Goal: Task Accomplishment & Management: Manage account settings

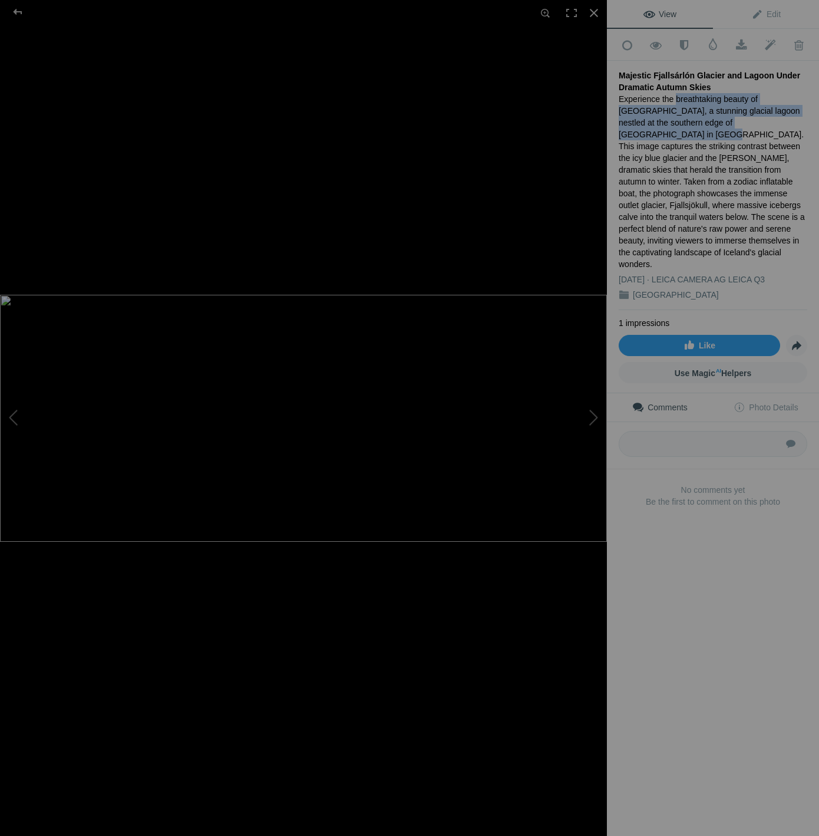
drag, startPoint x: 673, startPoint y: 95, endPoint x: 719, endPoint y: 121, distance: 52.8
click at [719, 121] on div "Experience the breathtaking beauty of [GEOGRAPHIC_DATA], a stunning glacial lag…" at bounding box center [713, 181] width 189 height 177
copy div "breathtaking beauty of Fjallsárlón, a stunning glacial lagoon nestled at the so…"
click at [666, 108] on div "Experience the breathtaking beauty of [GEOGRAPHIC_DATA], a stunning glacial lag…" at bounding box center [713, 181] width 189 height 177
drag, startPoint x: 620, startPoint y: 71, endPoint x: 716, endPoint y: 80, distance: 96.5
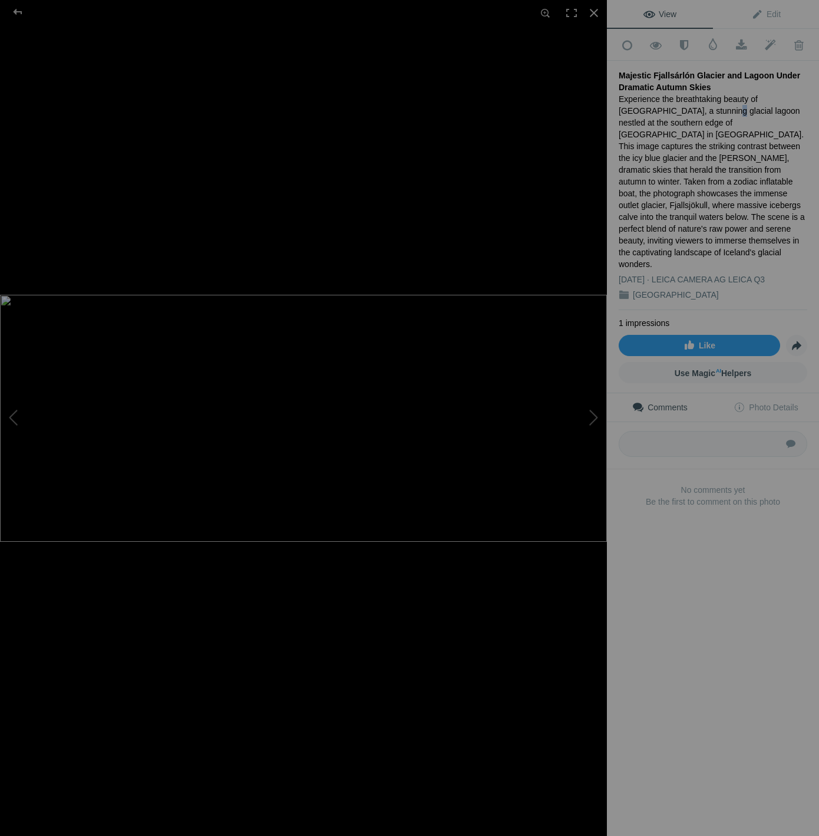
click at [716, 80] on div "Majestic Fjallsárlón Glacier and Lagoon Under Dramatic Autumn Skies" at bounding box center [713, 82] width 189 height 24
copy div "Majestic Fjallsárlón Glacier and Lagoon Under Dramatic Autumn Skies"
click at [778, 14] on span "Edit" at bounding box center [766, 13] width 29 height 9
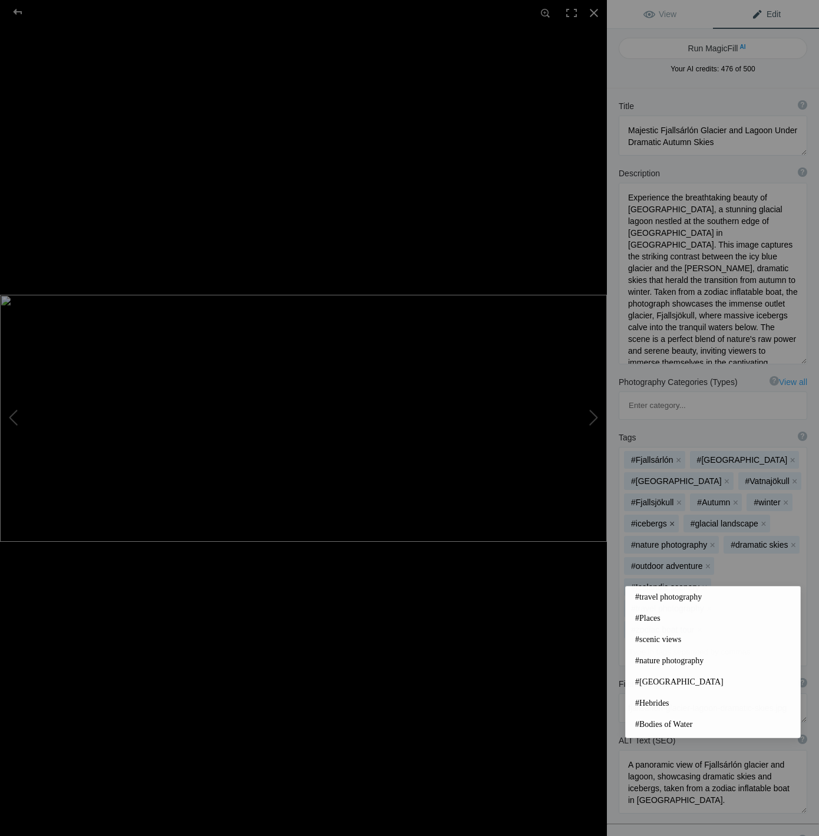
drag, startPoint x: 792, startPoint y: 568, endPoint x: 674, endPoint y: 465, distance: 156.7
click at [674, 465] on div "#Fjallsárlón x #glacier lagoon x #[GEOGRAPHIC_DATA] x #Vatnajökull x #Fjallsjök…" at bounding box center [713, 556] width 187 height 218
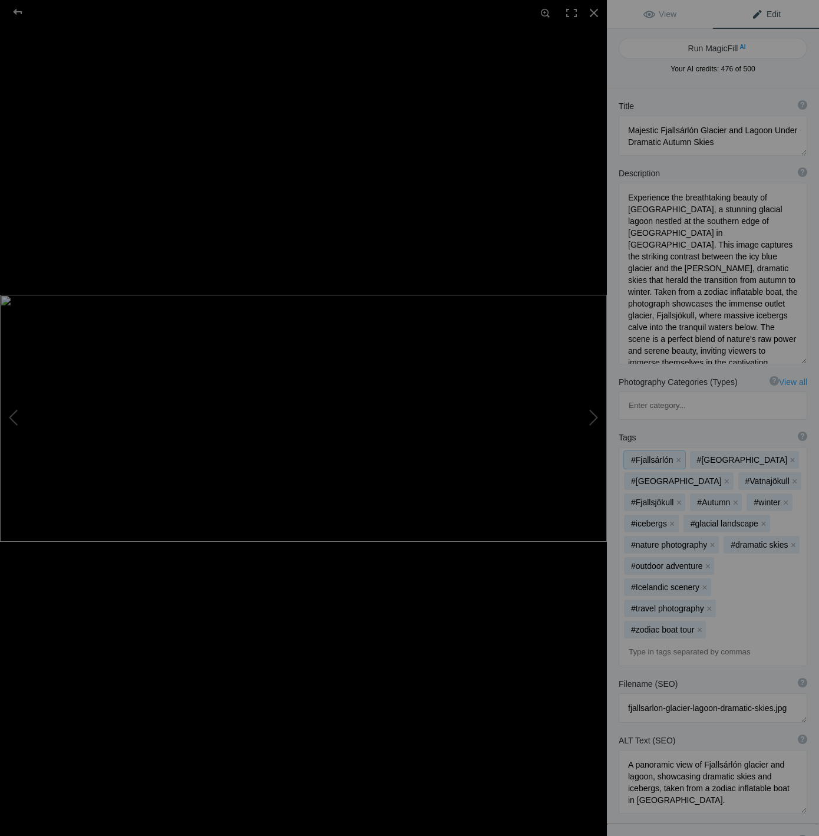
click at [784, 447] on div "#Fjallsárlón x #glacier lagoon x #[GEOGRAPHIC_DATA] x #Vatnajökull x #Fjallsjök…" at bounding box center [713, 556] width 187 height 218
drag, startPoint x: 634, startPoint y: 690, endPoint x: 671, endPoint y: 725, distance: 50.5
click at [671, 750] on textarea at bounding box center [713, 782] width 189 height 64
drag, startPoint x: 633, startPoint y: 197, endPoint x: 799, endPoint y: 373, distance: 241.9
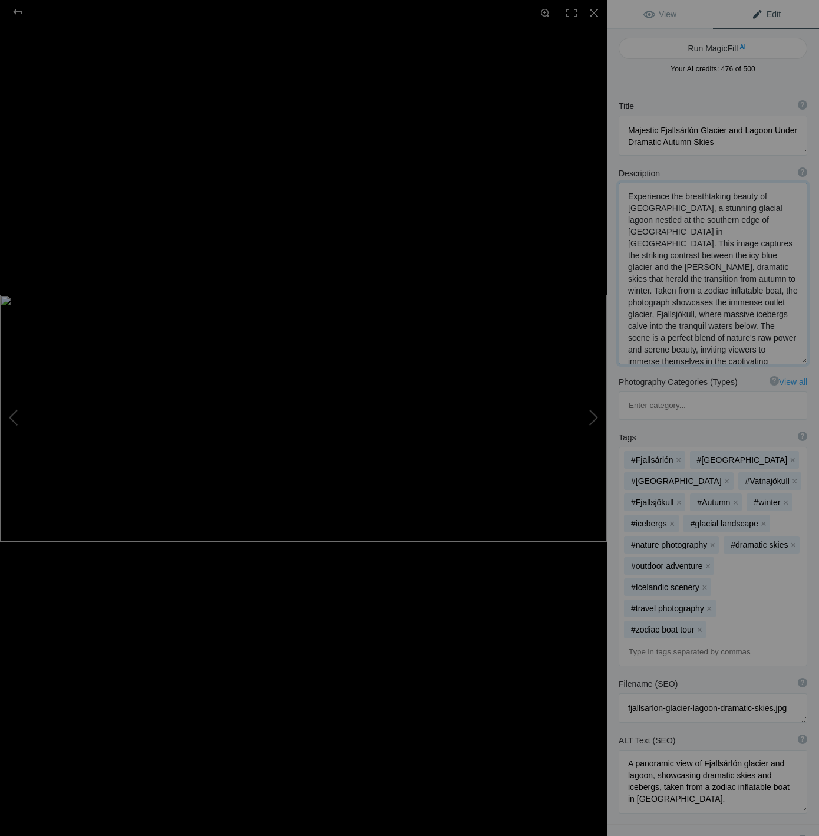
click at [799, 373] on div "Title ? Photo title is one of the highest used Search Engine ranking criteria a…" at bounding box center [713, 592] width 212 height 1008
click at [18, 12] on div at bounding box center [17, 12] width 42 height 24
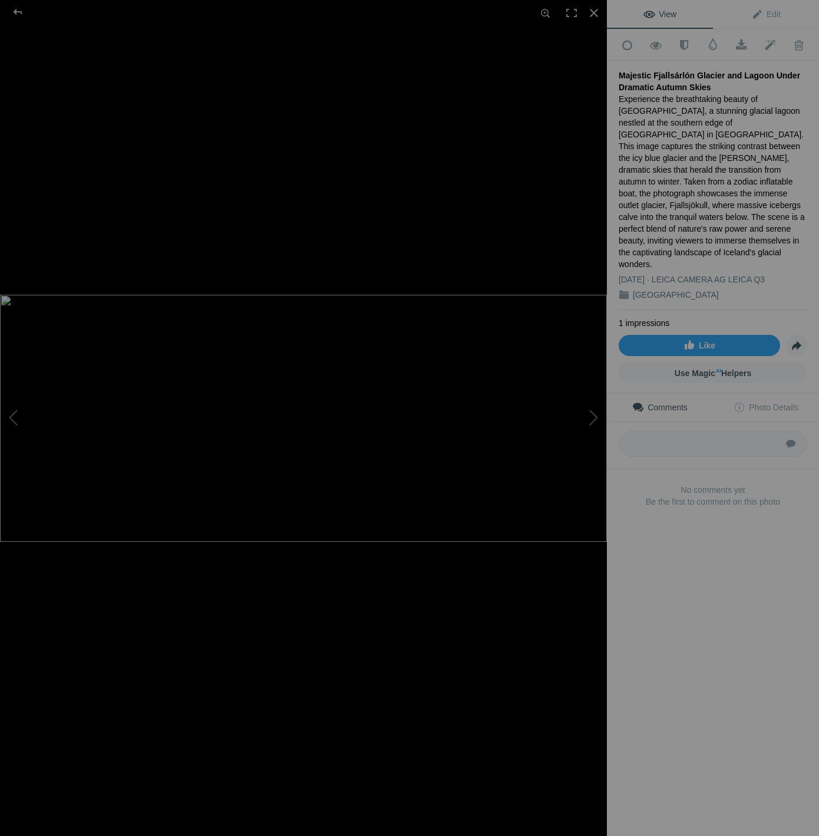
drag, startPoint x: 709, startPoint y: 84, endPoint x: 618, endPoint y: 75, distance: 91.2
click at [618, 75] on div "Add to Quick Collection Remove from Quick Collection Hide from Public View Unhi…" at bounding box center [713, 288] width 212 height 518
copy div "Majestic Fjallsárlón Glacier and Lagoon Under Dramatic Autumn Skies"
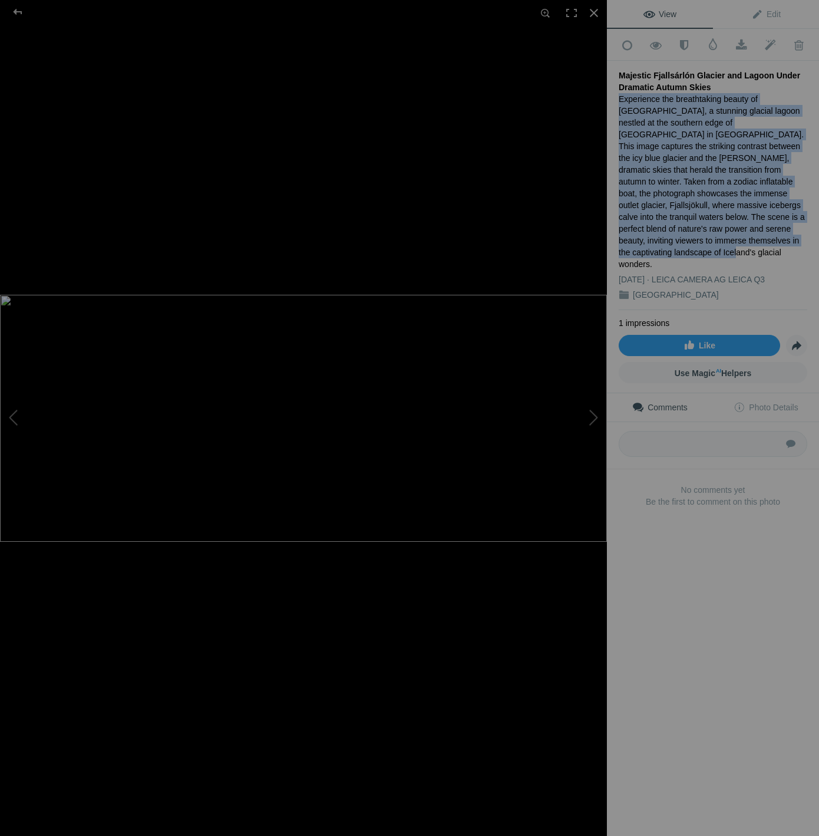
drag, startPoint x: 621, startPoint y: 97, endPoint x: 737, endPoint y: 225, distance: 173.6
click at [737, 225] on div "Experience the breathtaking beauty of [GEOGRAPHIC_DATA], a stunning glacial lag…" at bounding box center [713, 181] width 189 height 177
copy div "Experience the breathtaking beauty of [GEOGRAPHIC_DATA], a stunning glacial lag…"
click at [18, 11] on div at bounding box center [17, 12] width 42 height 24
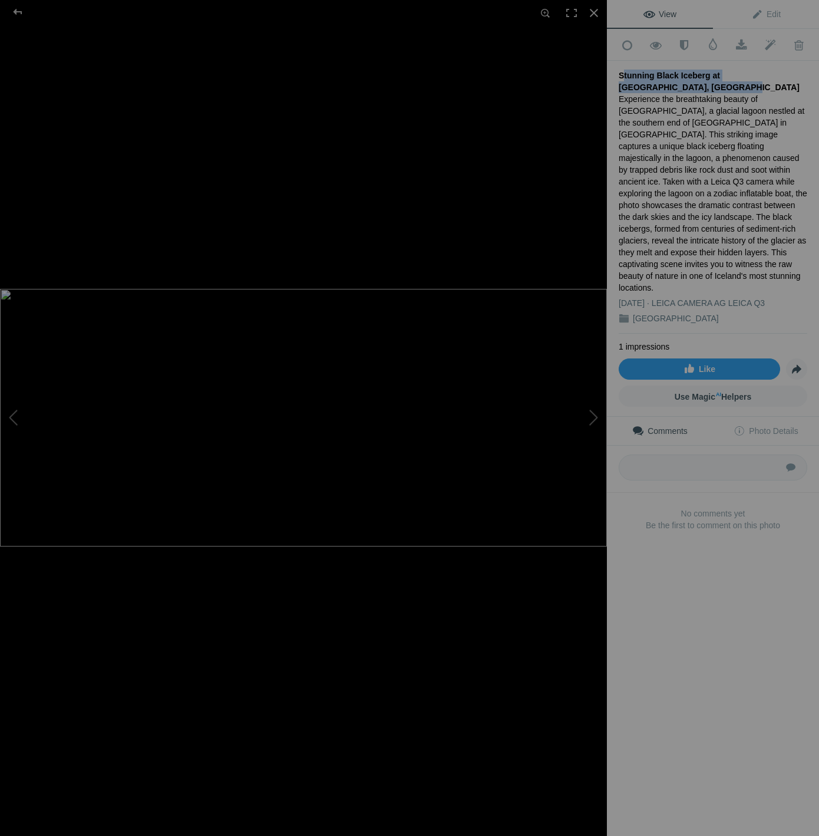
drag, startPoint x: 618, startPoint y: 71, endPoint x: 651, endPoint y: 83, distance: 35.8
click at [651, 83] on div "Add to Quick Collection Remove from Quick Collection Hide from Public View Unhi…" at bounding box center [713, 299] width 212 height 541
copy div "Stunning Black Iceberg at [GEOGRAPHIC_DATA], [GEOGRAPHIC_DATA]"
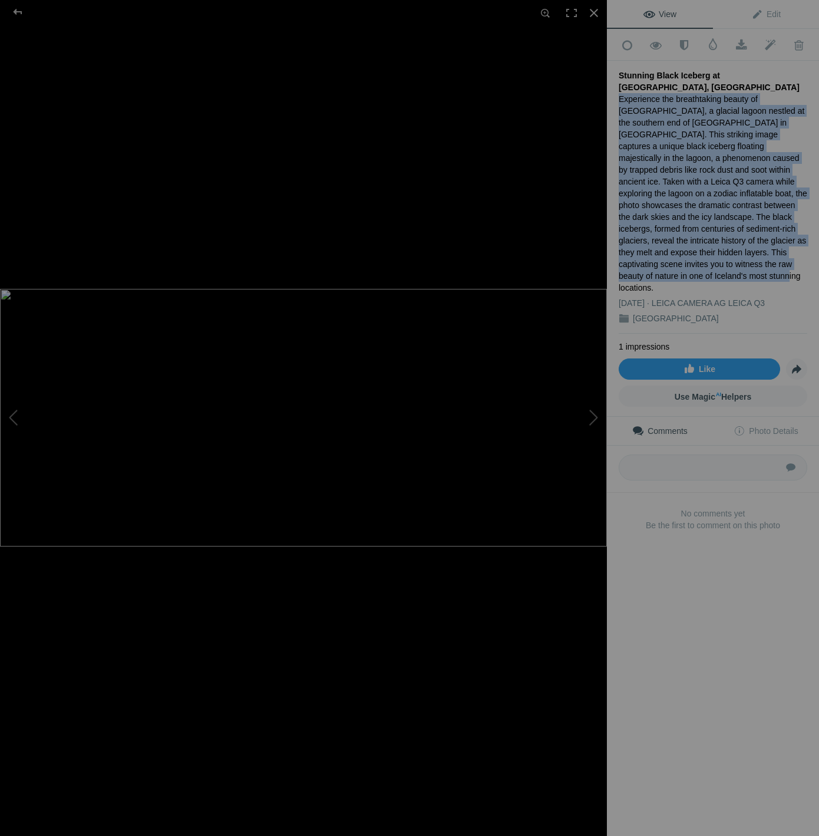
drag, startPoint x: 622, startPoint y: 95, endPoint x: 697, endPoint y: 265, distance: 186.1
click at [697, 265] on div "Experience the breathtaking beauty of [GEOGRAPHIC_DATA], a glacial lagoon nestl…" at bounding box center [713, 193] width 189 height 200
copy div "Experience the breathtaking beauty of [GEOGRAPHIC_DATA], a glacial lagoon nestl…"
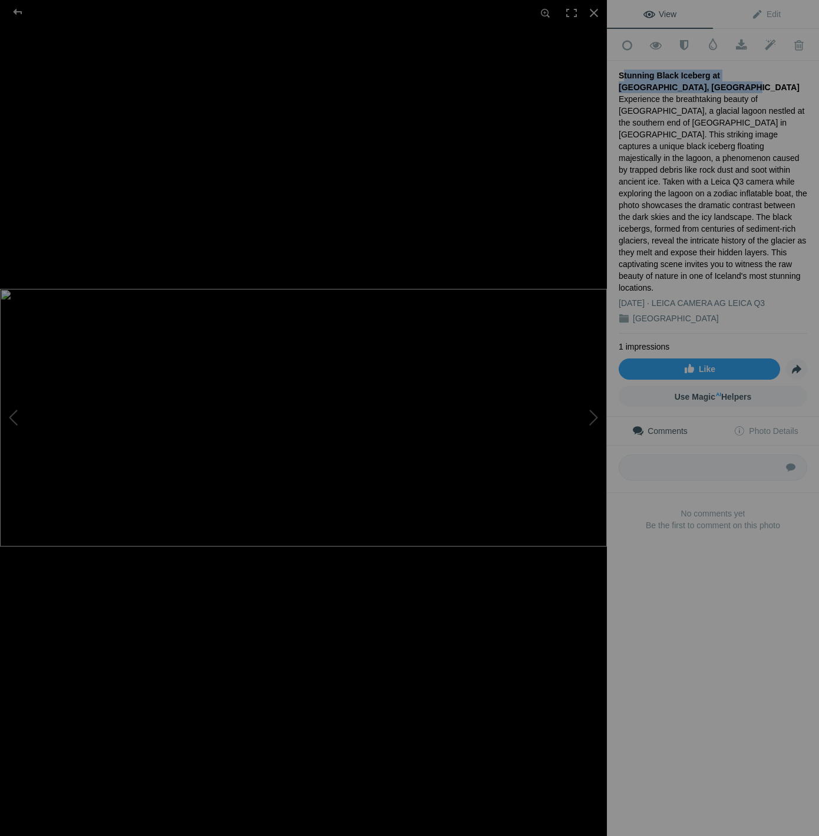
drag, startPoint x: 671, startPoint y: 83, endPoint x: 614, endPoint y: 74, distance: 58.4
click at [614, 74] on div "Add to Quick Collection Remove from Quick Collection Hide from Public View Unhi…" at bounding box center [713, 299] width 212 height 541
copy div "Stunning Black Iceberg at [GEOGRAPHIC_DATA], [GEOGRAPHIC_DATA]"
click at [23, 12] on div at bounding box center [17, 12] width 42 height 24
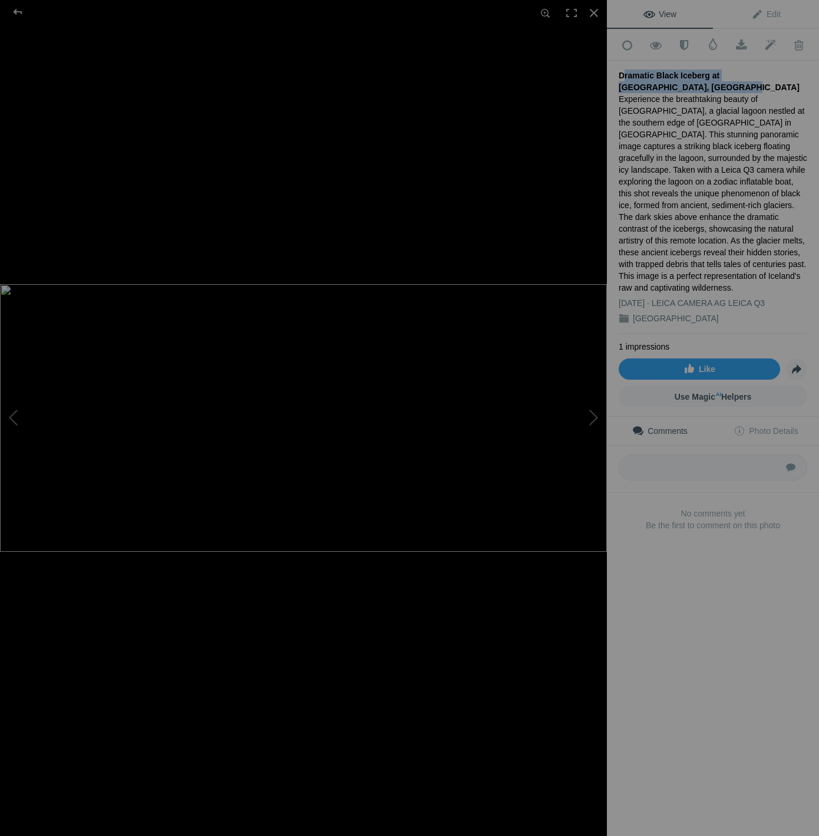
drag, startPoint x: 662, startPoint y: 85, endPoint x: 619, endPoint y: 75, distance: 44.3
click at [619, 75] on div "Dramatic Black Iceberg at [GEOGRAPHIC_DATA], [GEOGRAPHIC_DATA]" at bounding box center [713, 82] width 189 height 24
copy div "Dramatic Black Iceberg at [GEOGRAPHIC_DATA], [GEOGRAPHIC_DATA]"
click at [743, 202] on div "Experience the breathtaking beauty of [GEOGRAPHIC_DATA], a glacial lagoon nestl…" at bounding box center [713, 193] width 189 height 200
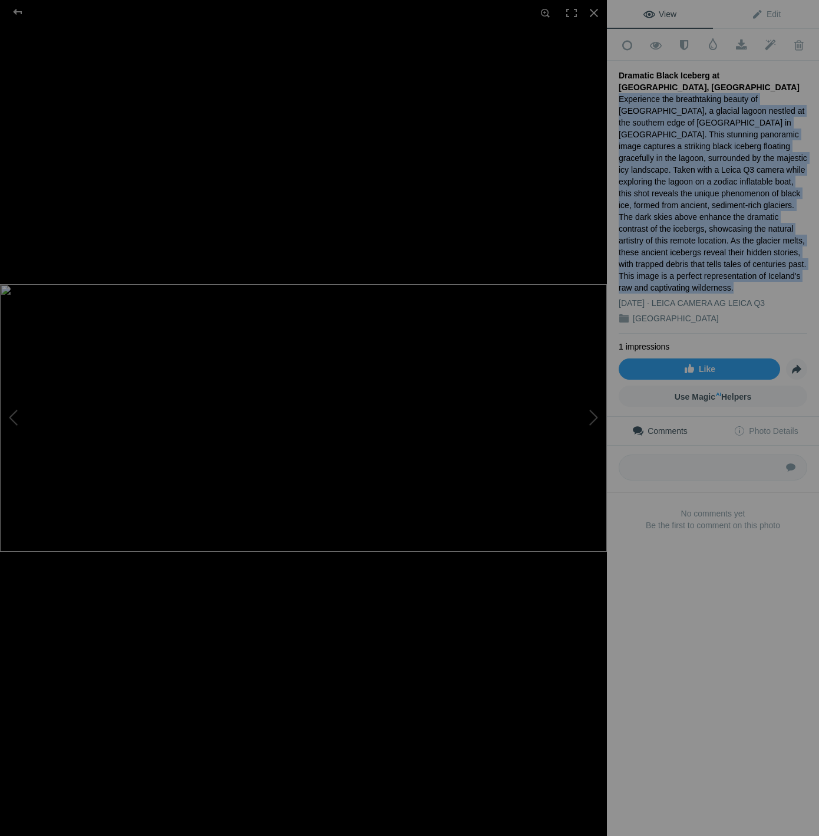
click at [743, 202] on div "Experience the breathtaking beauty of [GEOGRAPHIC_DATA], a glacial lagoon nestl…" at bounding box center [713, 193] width 189 height 200
copy div "Experience the breathtaking beauty of [GEOGRAPHIC_DATA], a glacial lagoon nestl…"
click at [19, 12] on div at bounding box center [17, 12] width 42 height 24
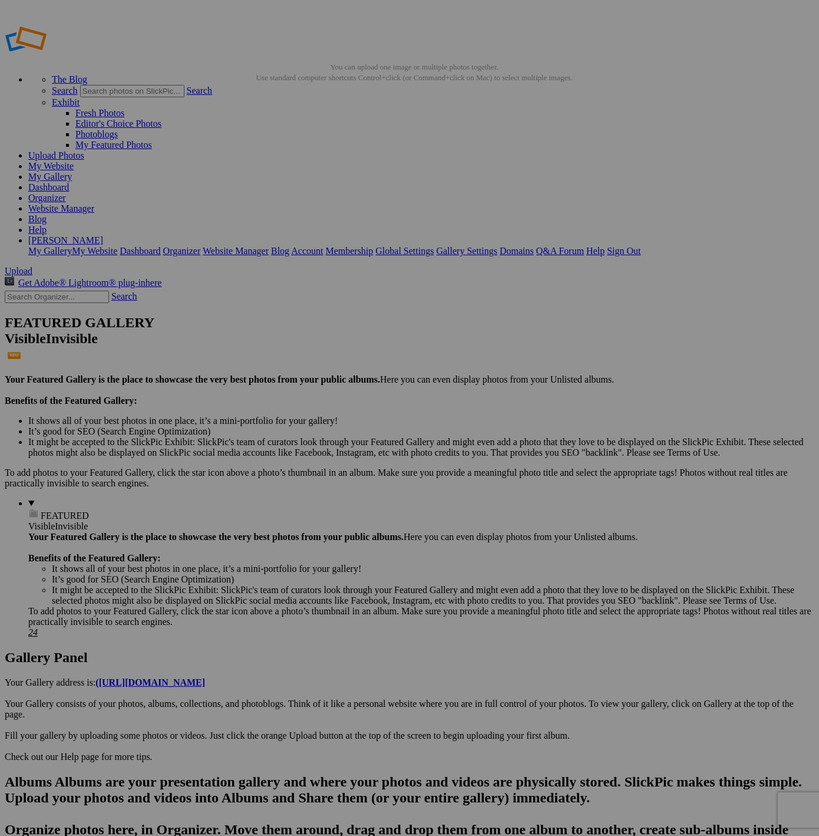
scroll to position [4, 0]
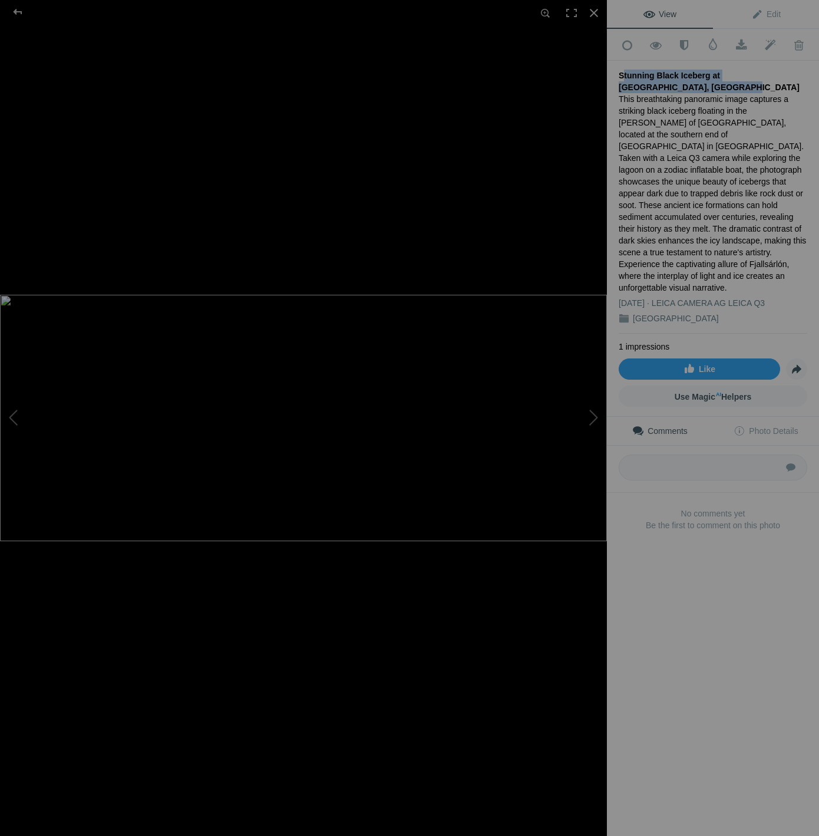
drag, startPoint x: 621, startPoint y: 73, endPoint x: 656, endPoint y: 88, distance: 38.3
click at [656, 88] on div "Stunning Black Iceberg at [GEOGRAPHIC_DATA], [GEOGRAPHIC_DATA]" at bounding box center [713, 82] width 189 height 24
copy div "Stunning Black Iceberg at [GEOGRAPHIC_DATA], [GEOGRAPHIC_DATA]"
click at [693, 202] on div "This breathtaking panoramic image captures a striking black iceberg floating in…" at bounding box center [713, 193] width 189 height 200
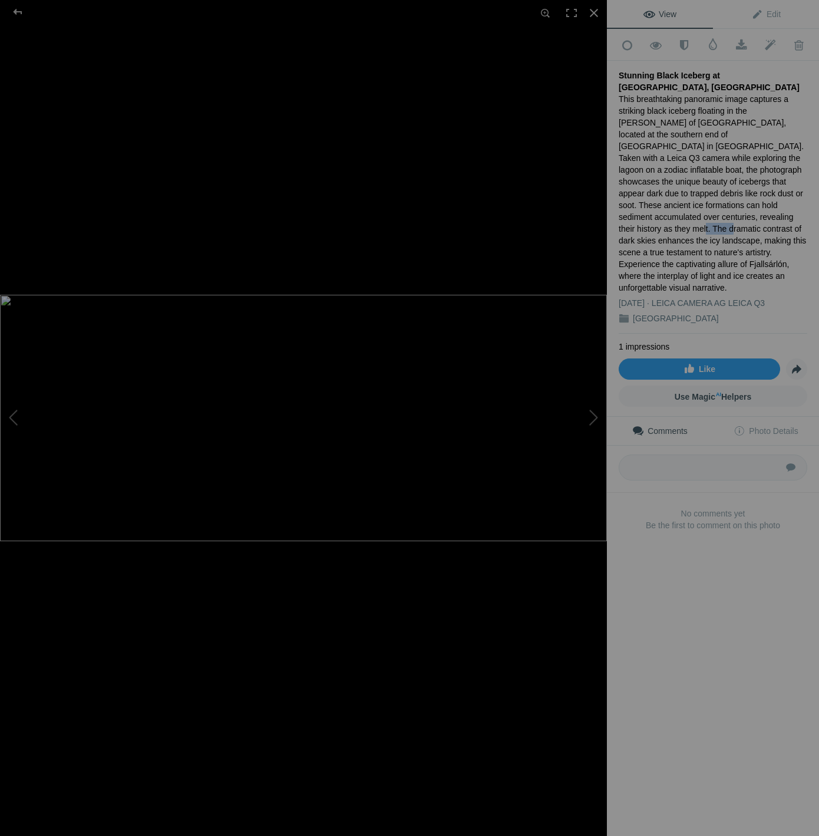
click at [693, 202] on div "This breathtaking panoramic image captures a striking black iceberg floating in…" at bounding box center [713, 193] width 189 height 200
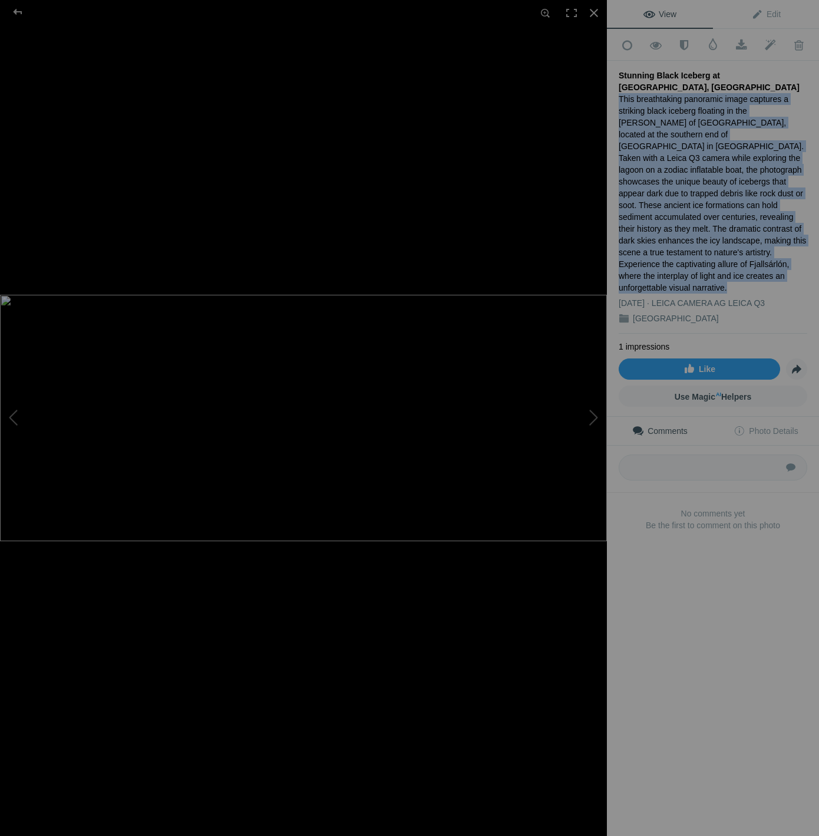
click at [693, 202] on div "This breathtaking panoramic image captures a striking black iceberg floating in…" at bounding box center [713, 193] width 189 height 200
